Goal: Information Seeking & Learning: Learn about a topic

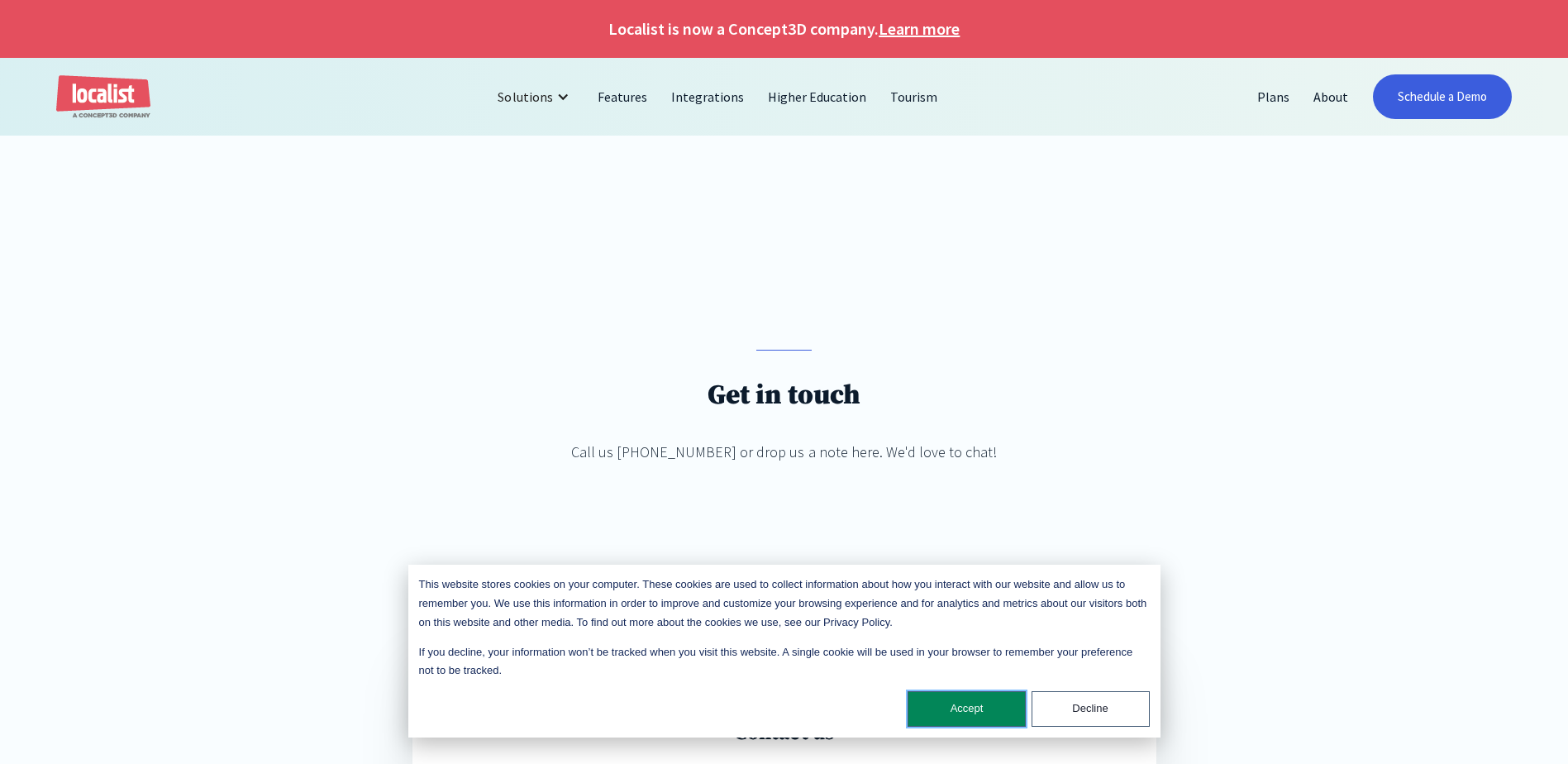
click at [935, 712] on button "Accept" at bounding box center [966, 709] width 118 height 36
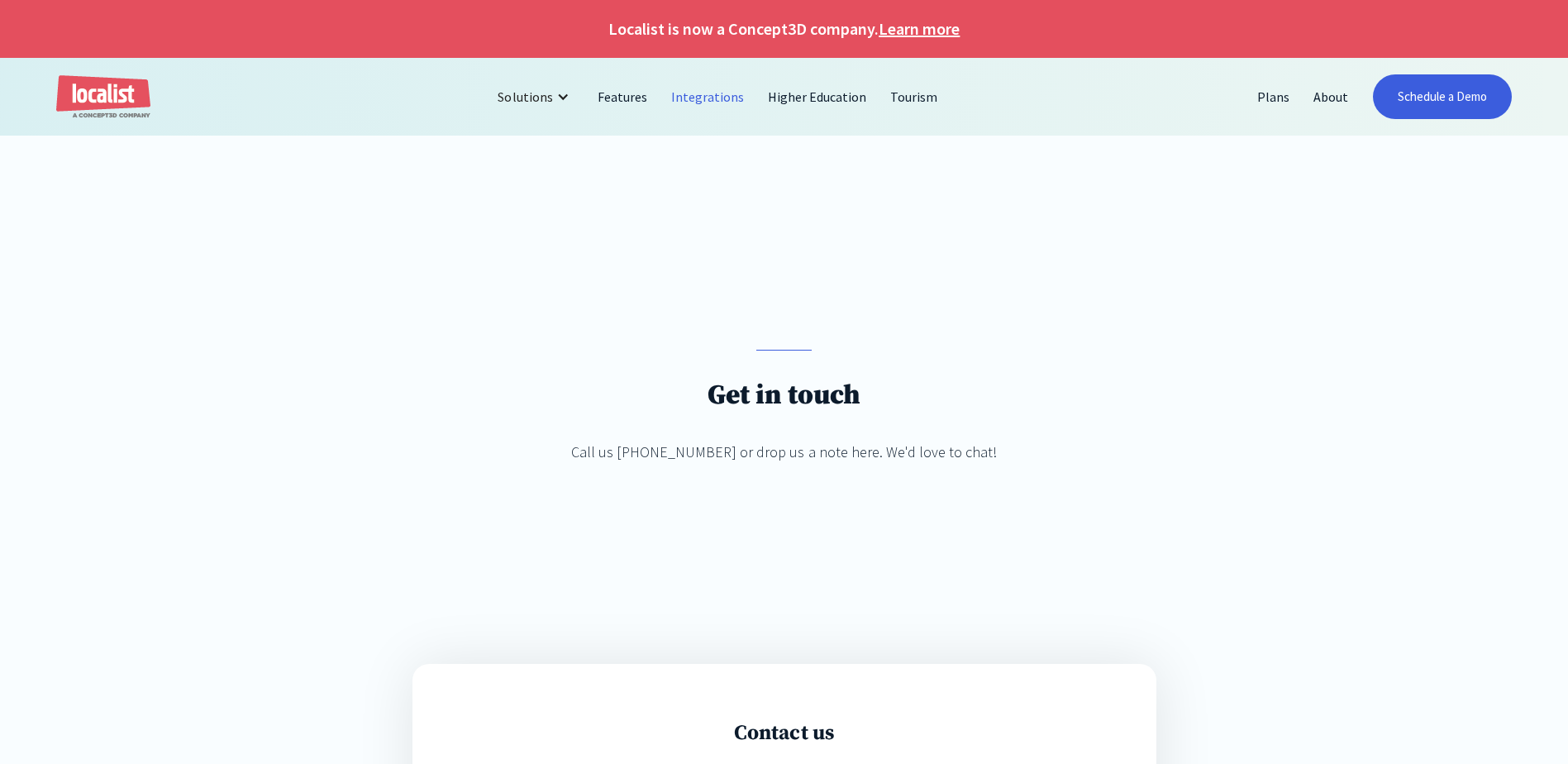
click at [689, 96] on link "Integrations" at bounding box center [708, 97] width 97 height 40
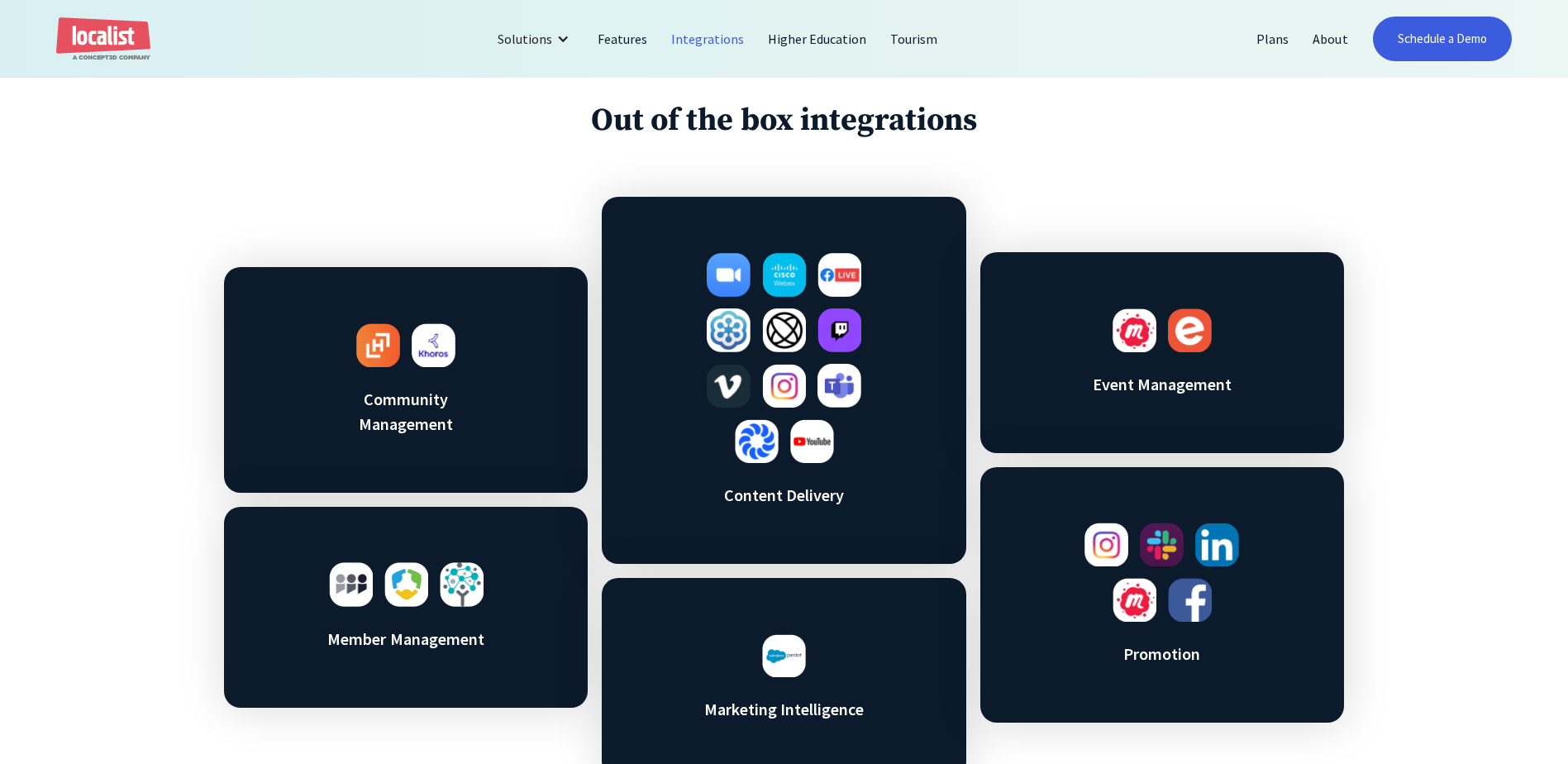
scroll to position [826, 0]
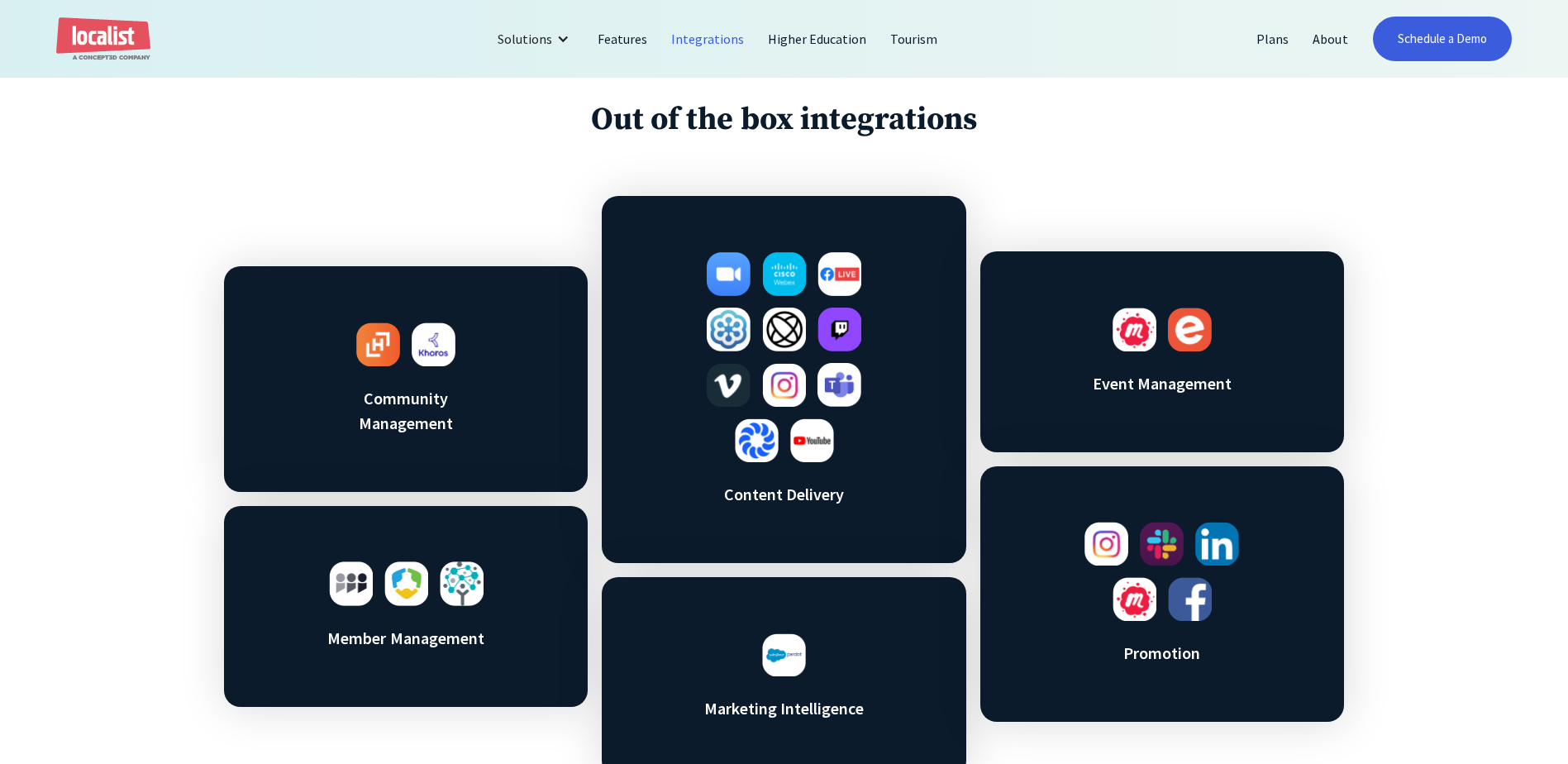
click at [758, 494] on h3 "Content Delivery" at bounding box center [784, 494] width 173 height 25
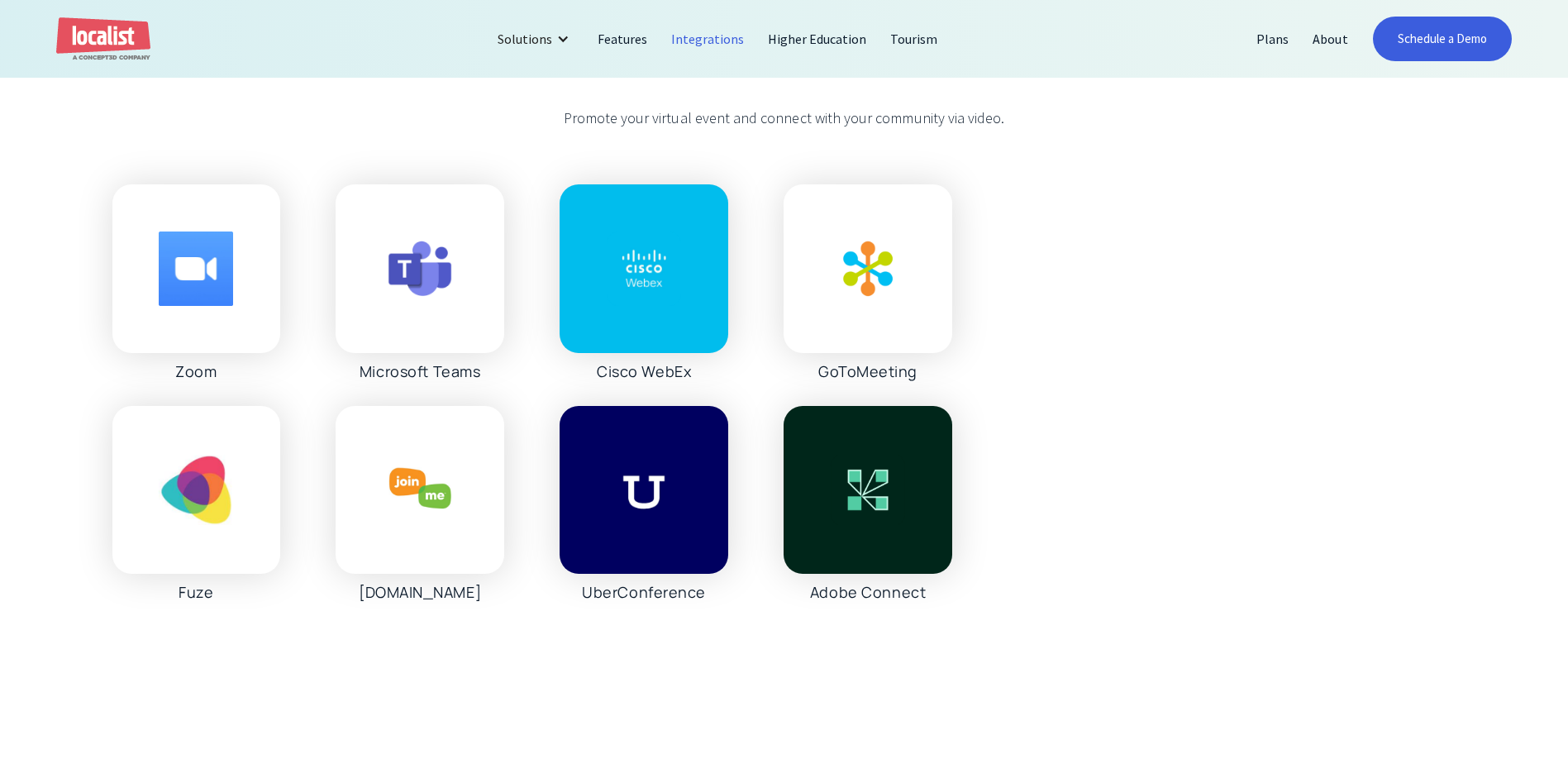
scroll to position [1792, 0]
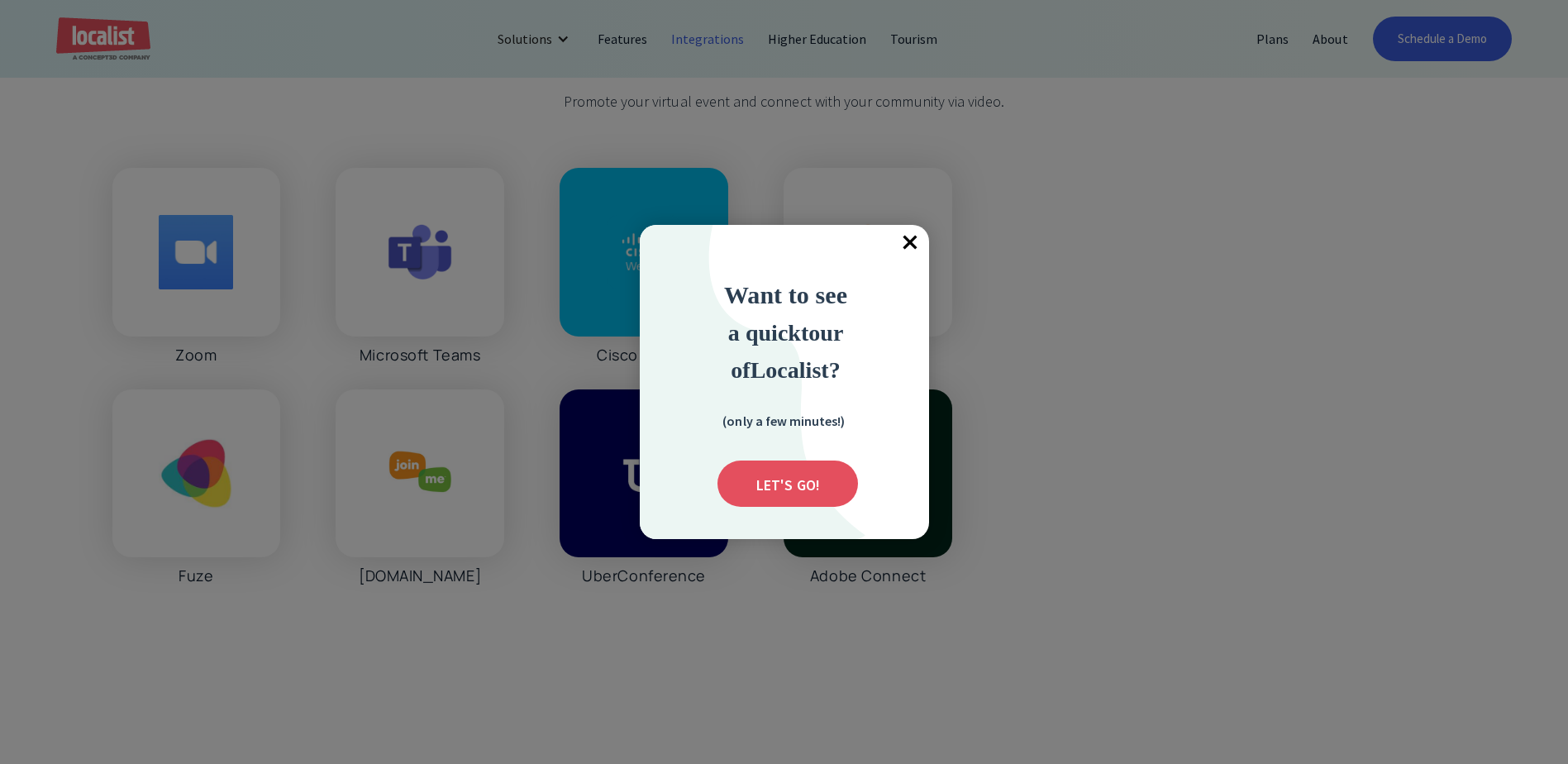
click at [904, 240] on span "×" at bounding box center [910, 243] width 36 height 36
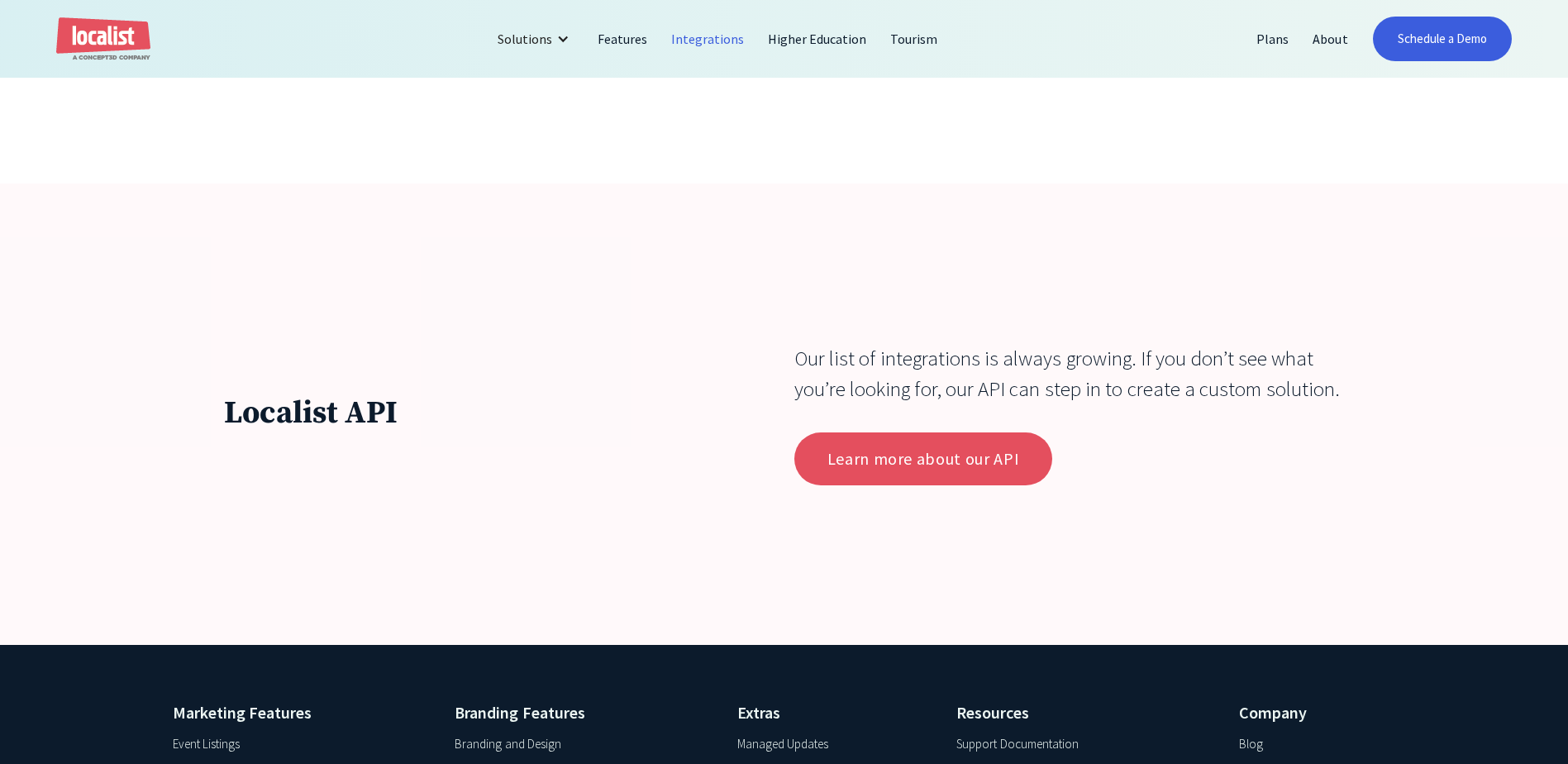
scroll to position [6064, 0]
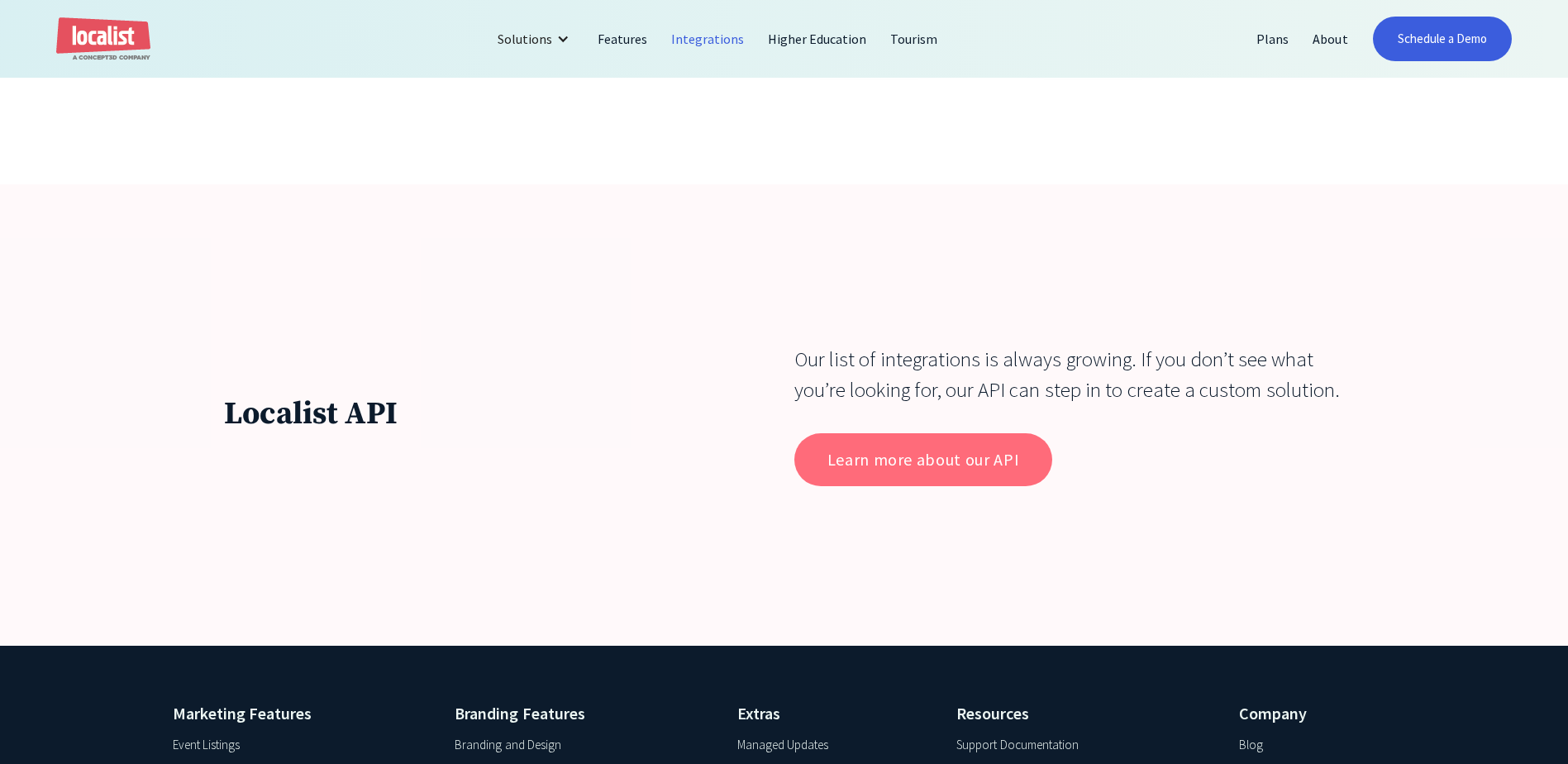
click at [947, 473] on link "Learn more about our API" at bounding box center [923, 460] width 258 height 53
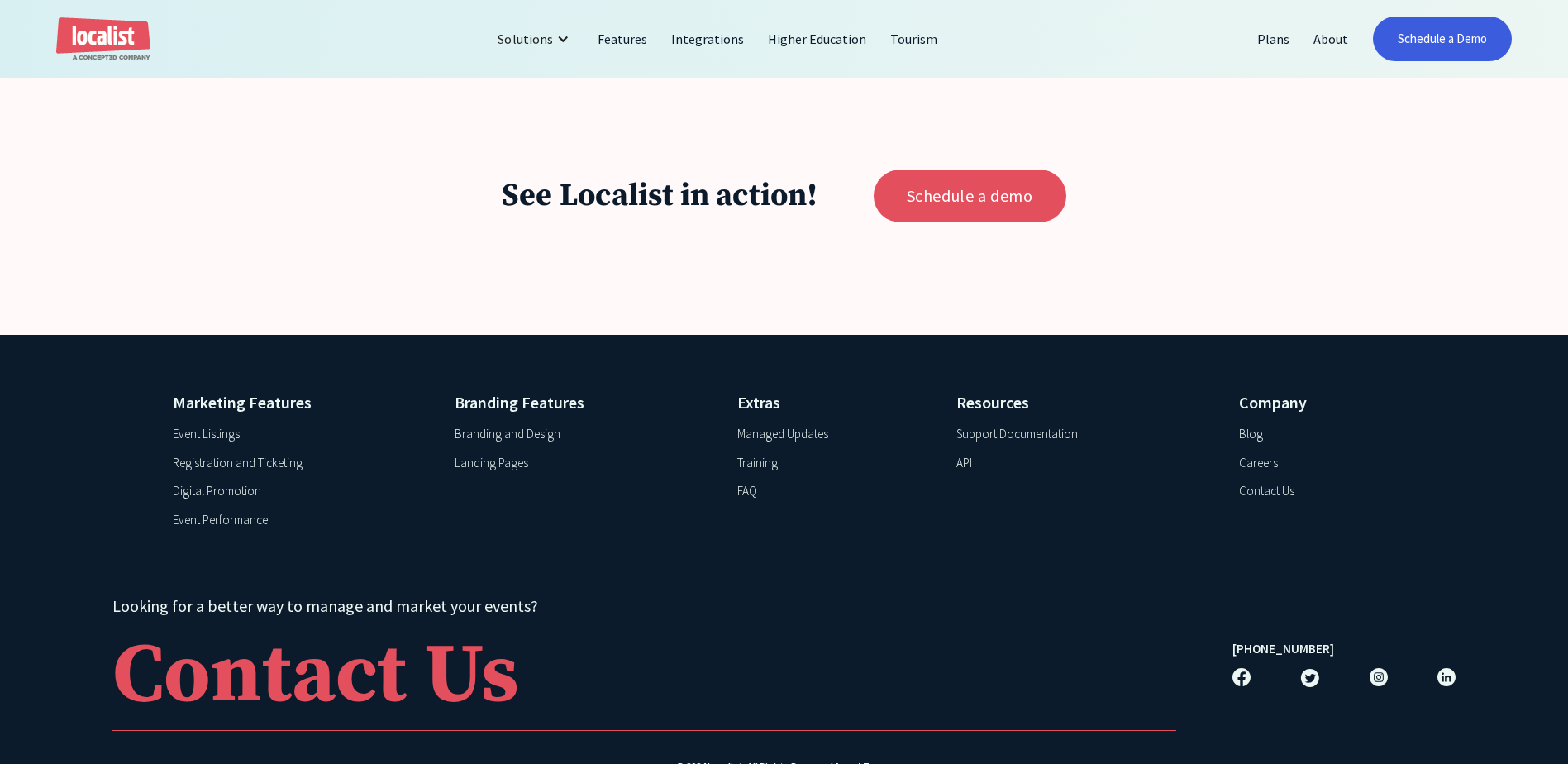
scroll to position [3032, 0]
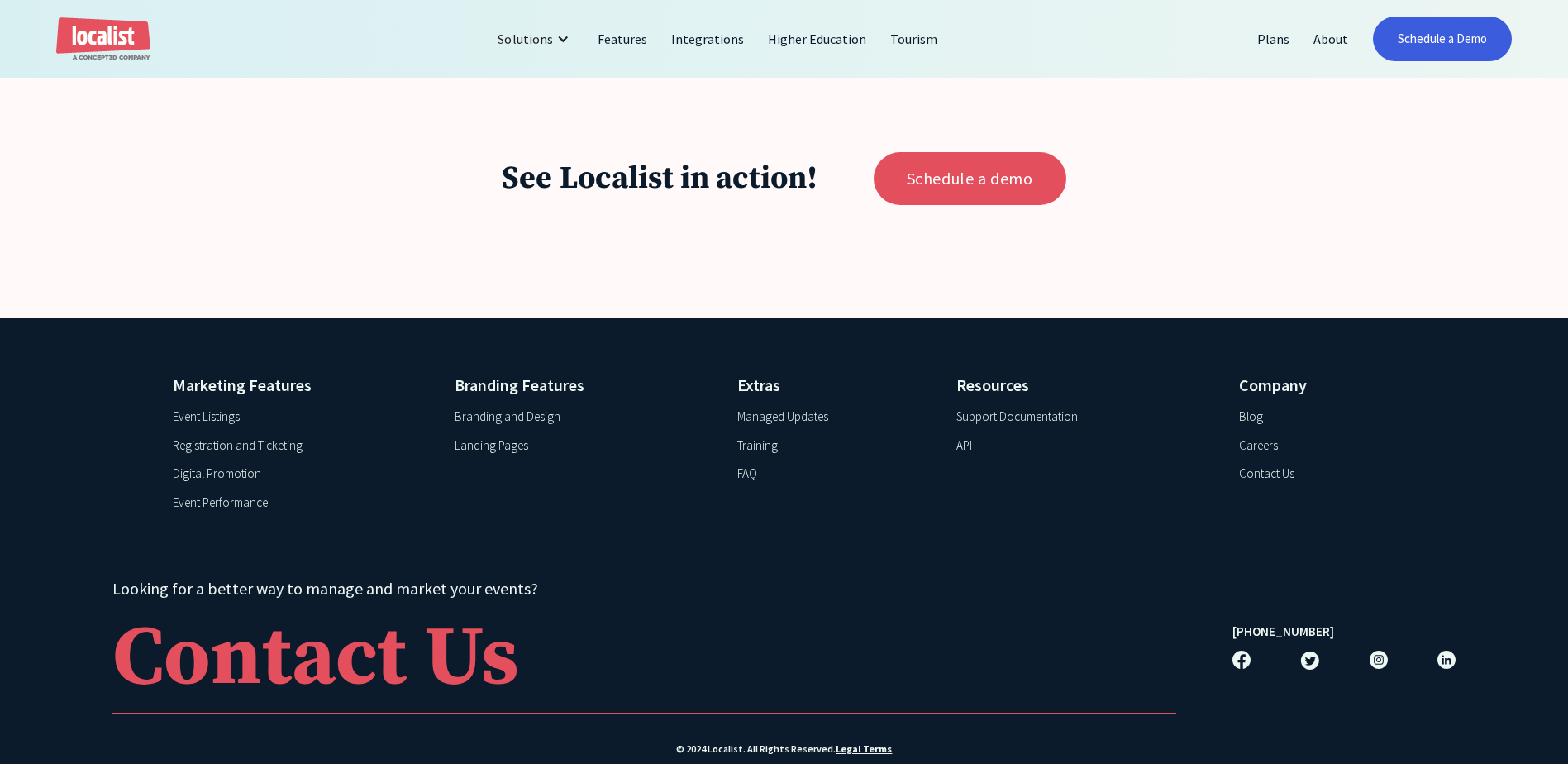
click at [959, 455] on div "API" at bounding box center [964, 446] width 16 height 19
